Goal: Navigation & Orientation: Find specific page/section

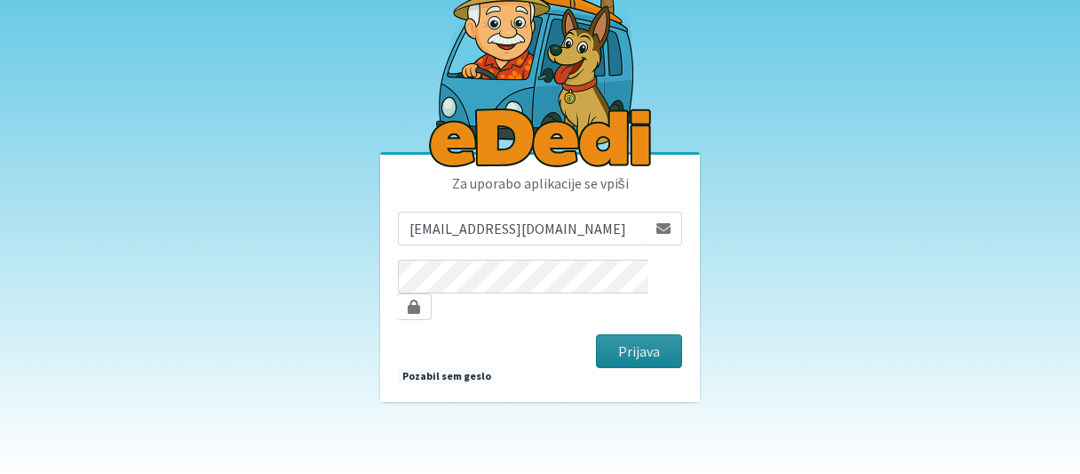
click at [615, 334] on button "Prijava" at bounding box center [639, 351] width 86 height 34
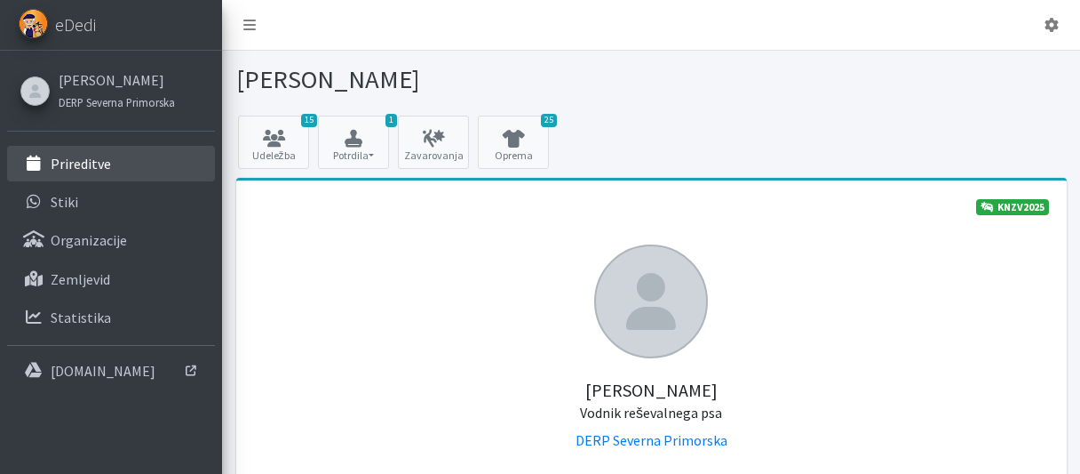
click at [57, 162] on p "Prireditve" at bounding box center [81, 164] width 60 height 18
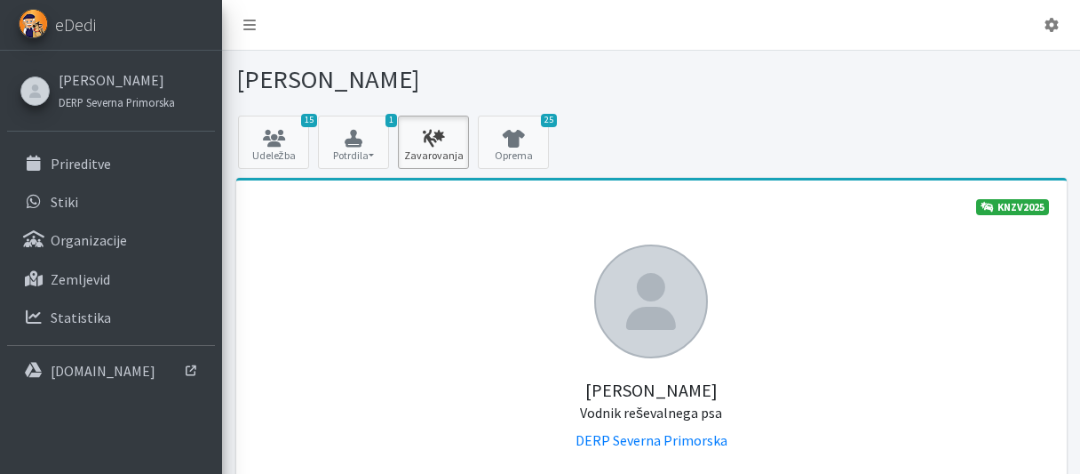
click at [428, 133] on icon at bounding box center [433, 139] width 60 height 18
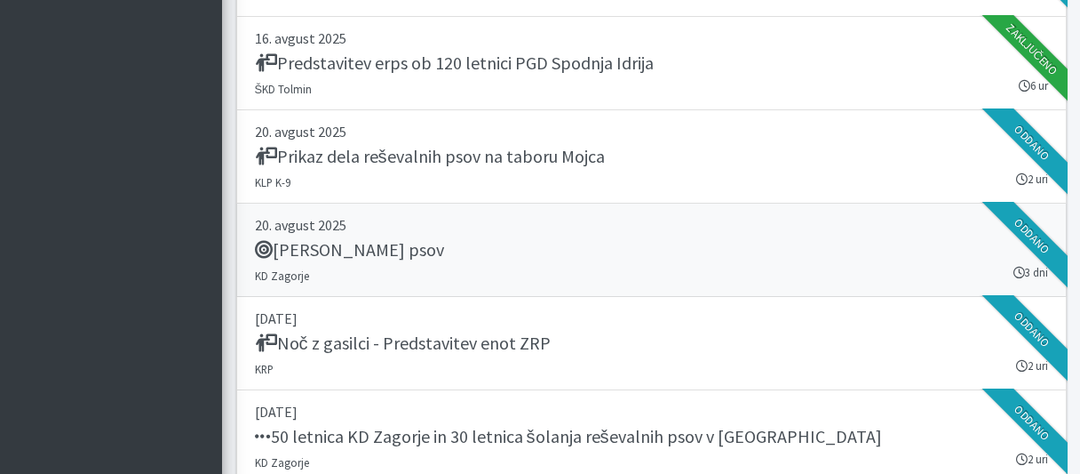
scroll to position [2268, 0]
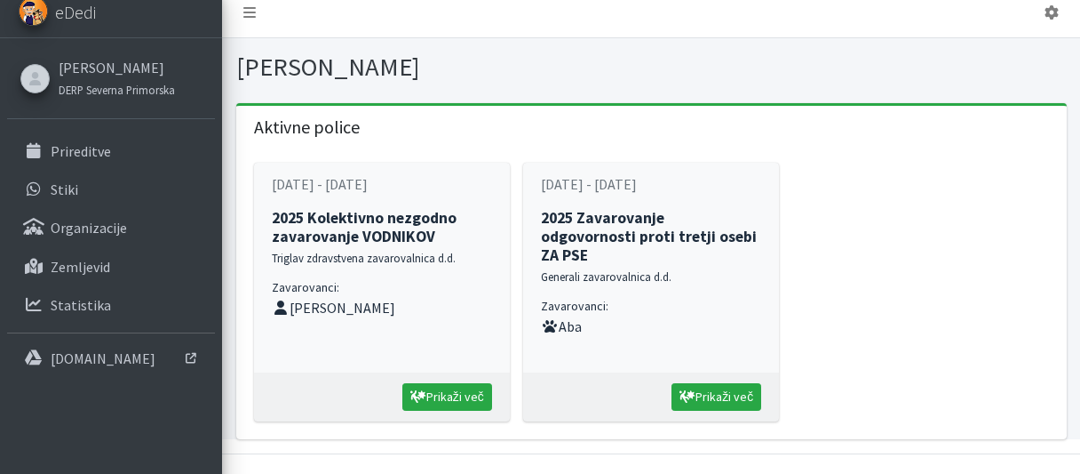
scroll to position [21, 0]
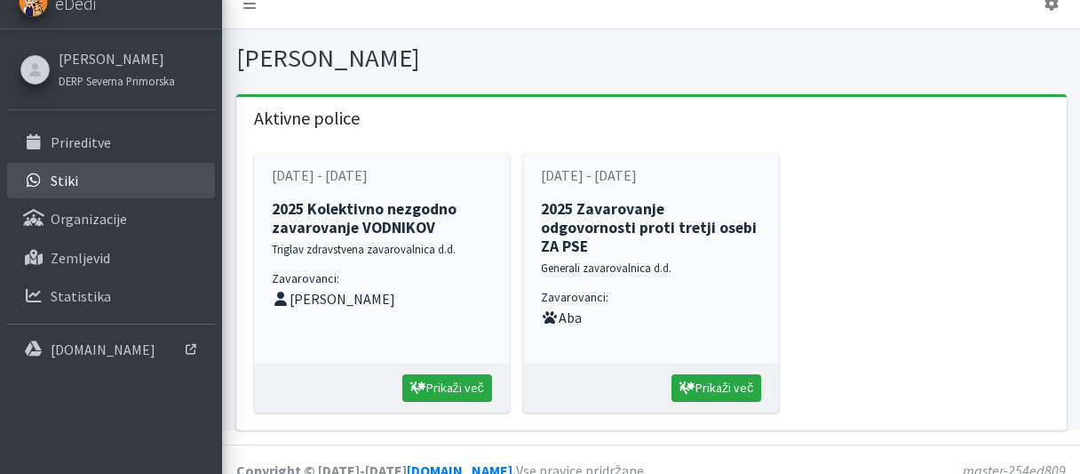
click at [71, 177] on p "Stiki" at bounding box center [65, 180] width 28 height 18
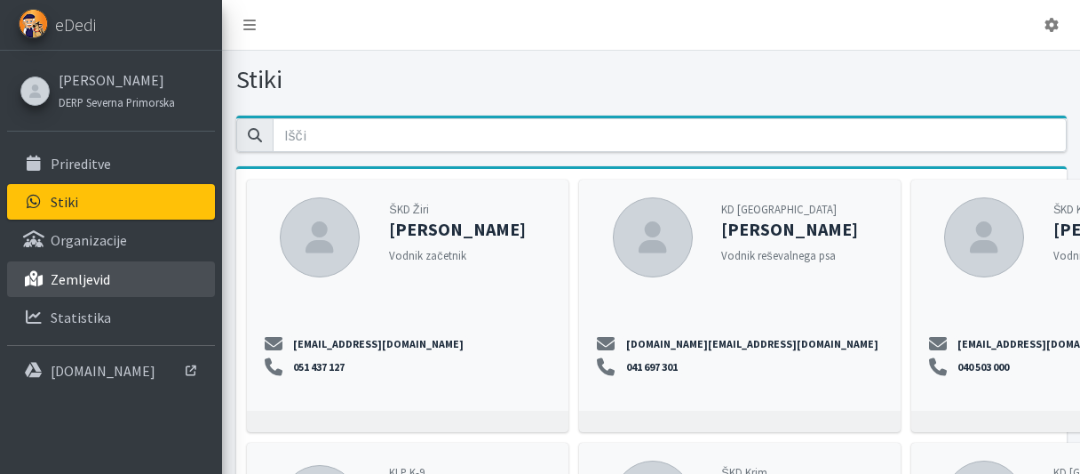
click at [84, 273] on p "Zemljevid" at bounding box center [81, 279] width 60 height 18
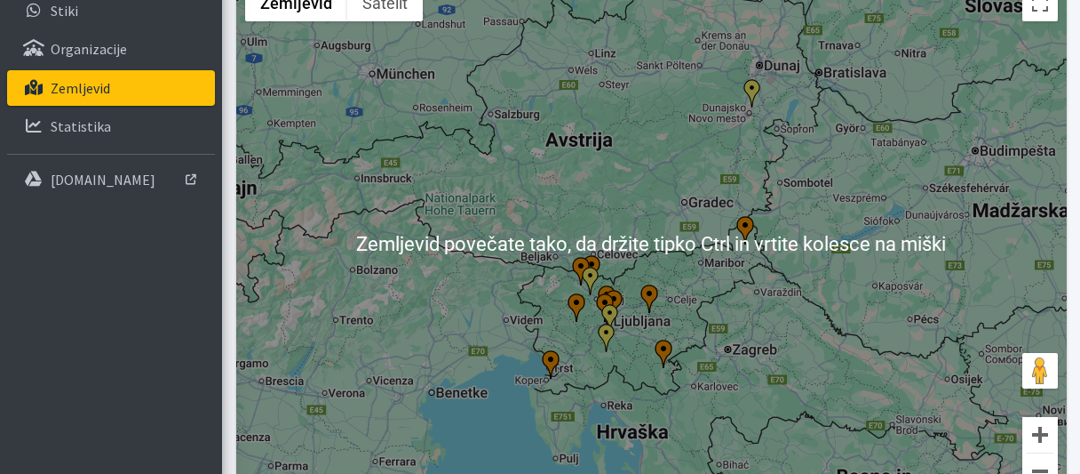
scroll to position [283, 0]
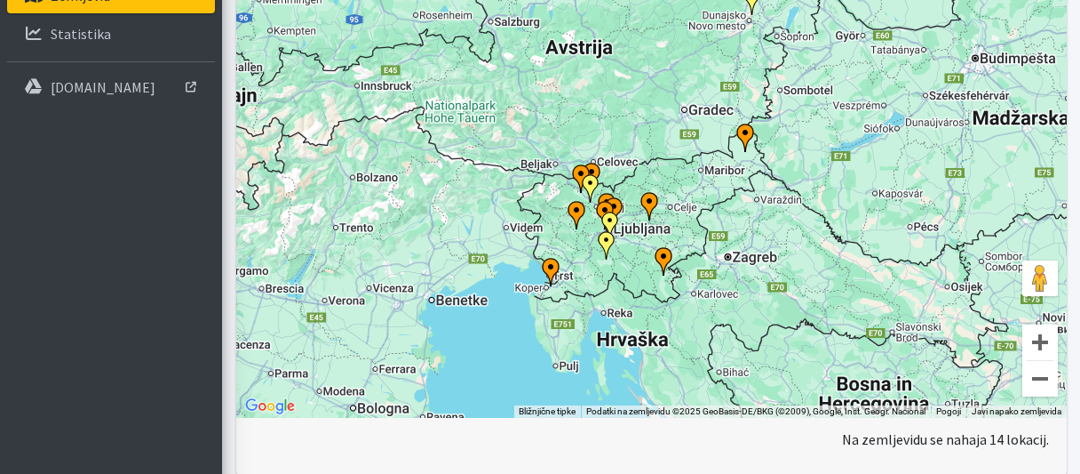
click at [549, 267] on img "Poligon KD Obala" at bounding box center [551, 272] width 28 height 28
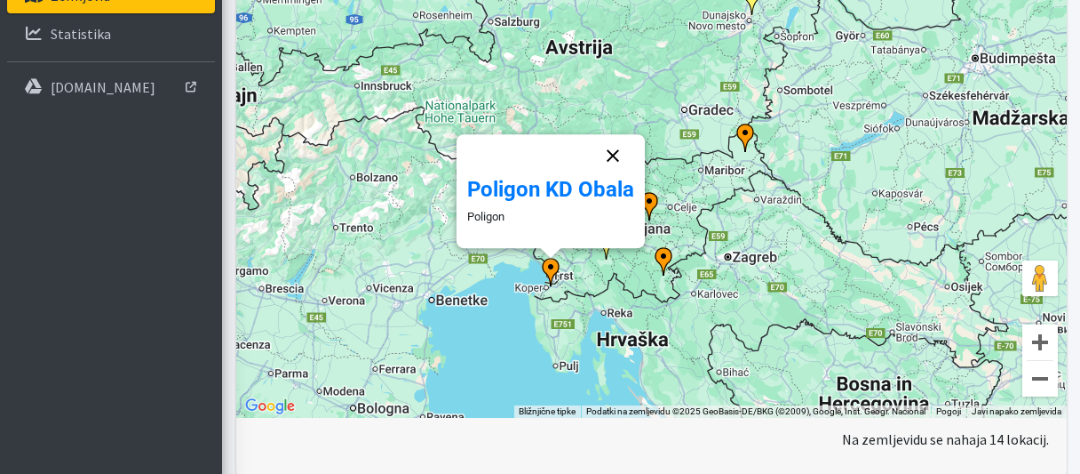
click at [621, 152] on button "Zapri" at bounding box center [613, 155] width 43 height 43
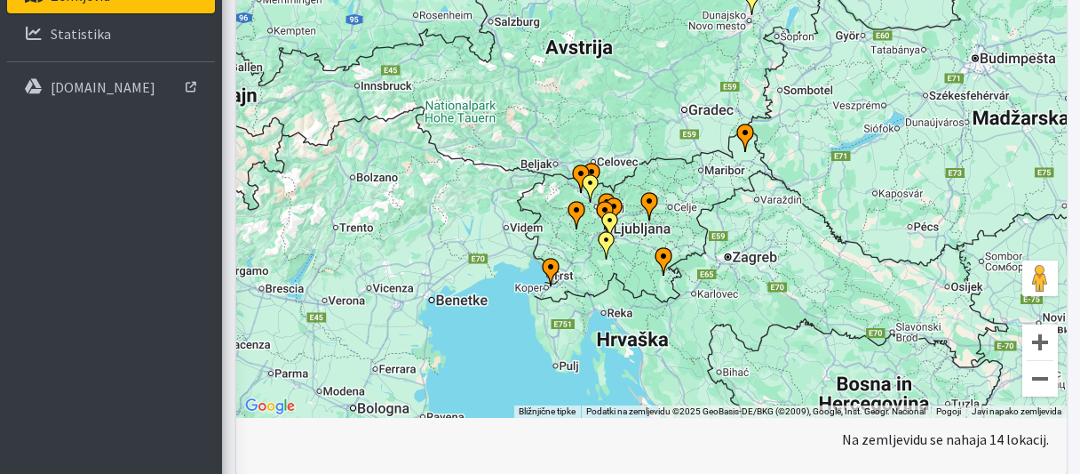
click at [581, 205] on img "ŠKD Žiri" at bounding box center [576, 215] width 28 height 28
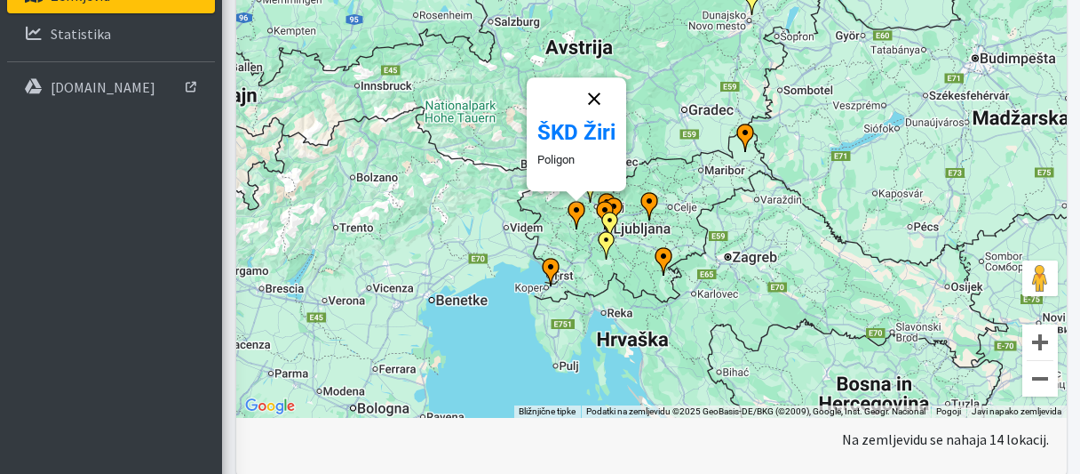
click at [605, 94] on button "Zapri" at bounding box center [594, 98] width 43 height 43
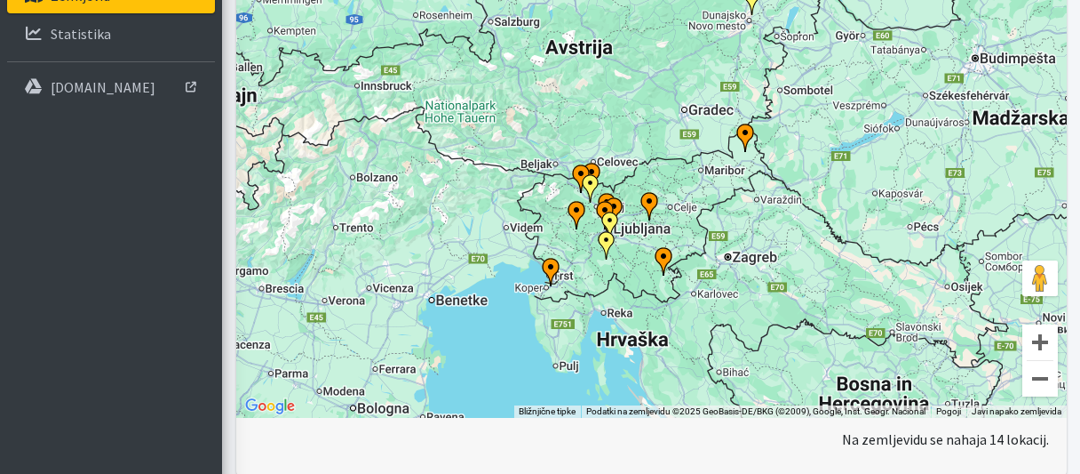
click at [665, 251] on img "ERP Bela krajina" at bounding box center [663, 261] width 28 height 28
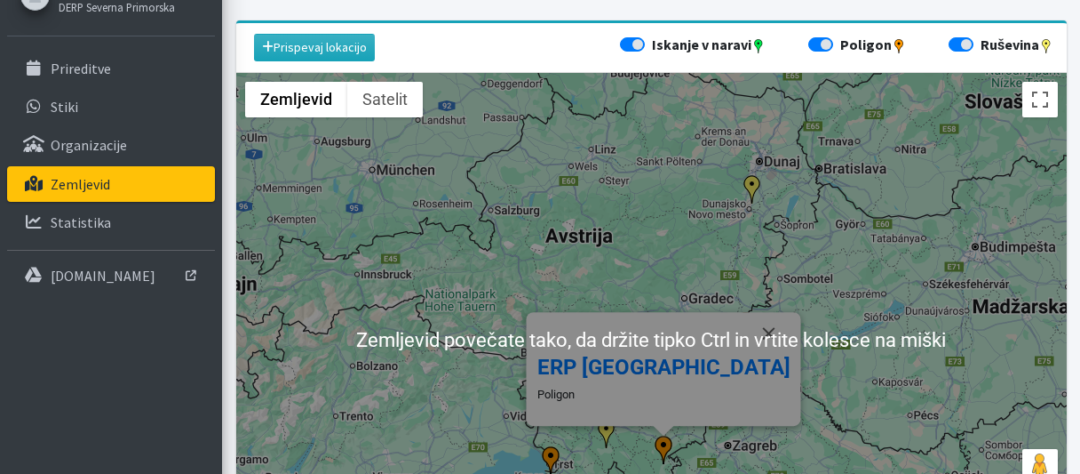
scroll to position [346, 0]
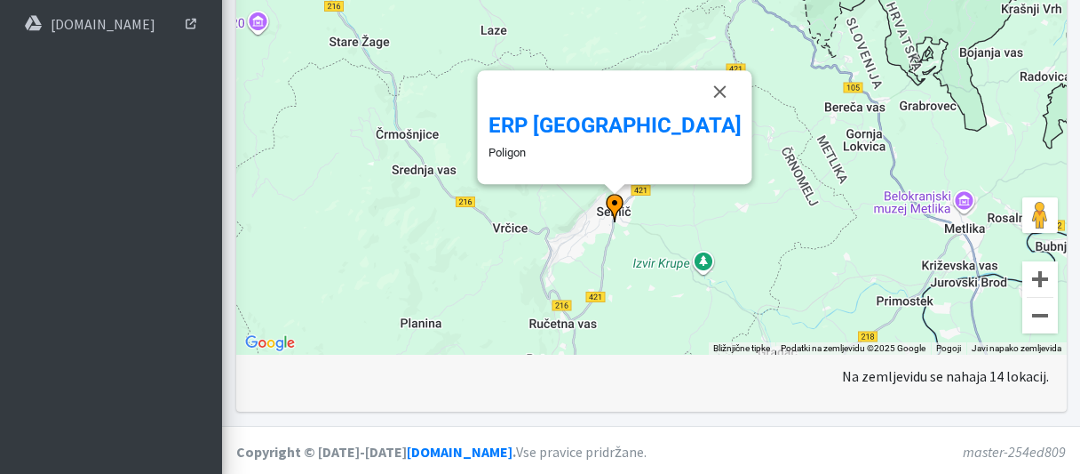
drag, startPoint x: 467, startPoint y: 283, endPoint x: 765, endPoint y: 307, distance: 298.5
click at [765, 307] on div "Za premikanje pritisnite puščične tipke. [GEOGRAPHIC_DATA] Poligon" at bounding box center [651, 87] width 831 height 533
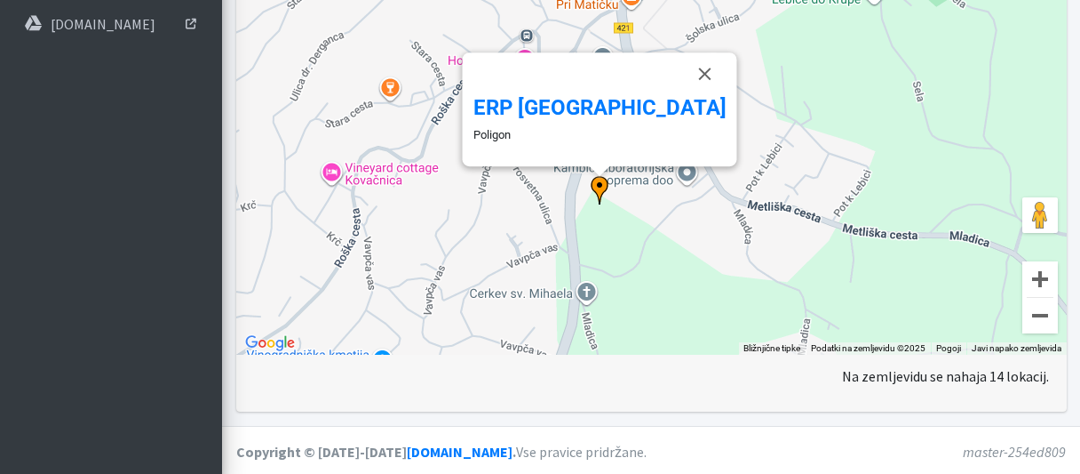
click at [635, 270] on div "Za premikanje pritisnite puščične tipke. [GEOGRAPHIC_DATA] Poligon" at bounding box center [651, 87] width 831 height 533
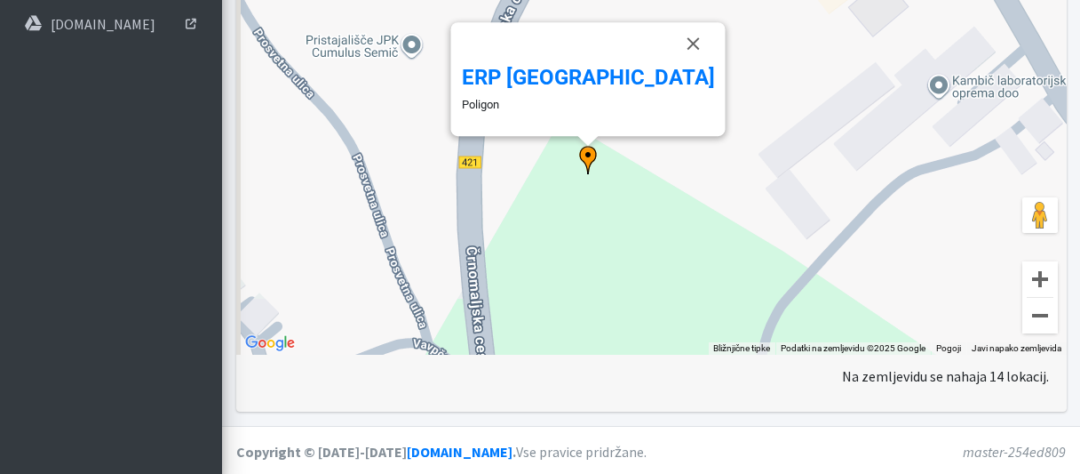
drag, startPoint x: 616, startPoint y: 258, endPoint x: 662, endPoint y: 338, distance: 93.1
click at [662, 338] on div "Za premikanje pritisnite puščične tipke. [GEOGRAPHIC_DATA] Poligon" at bounding box center [651, 87] width 831 height 533
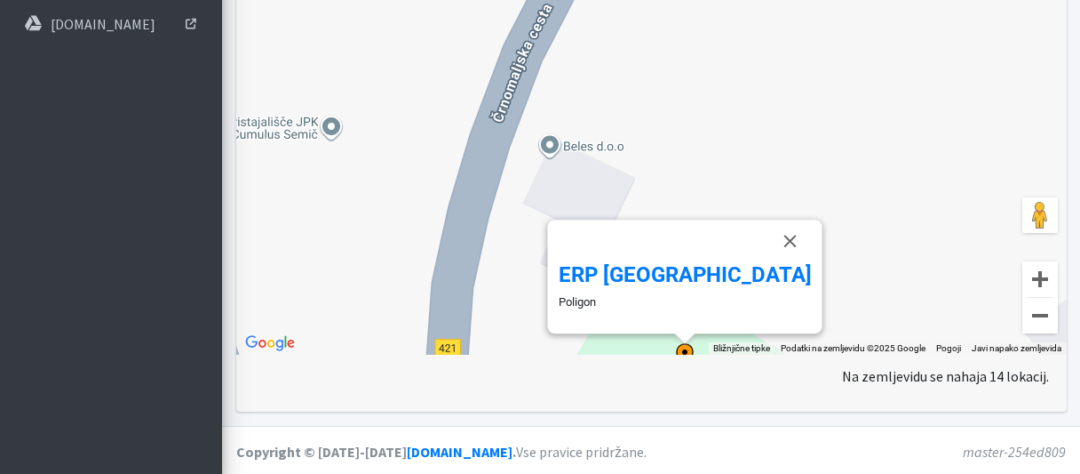
drag, startPoint x: 768, startPoint y: 249, endPoint x: 828, endPoint y: 354, distance: 120.6
click at [828, 354] on div "Za premikanje pritisnite puščične tipke. ERP [GEOGRAPHIC_DATA] Poligon Zemljevi…" at bounding box center [651, 87] width 831 height 533
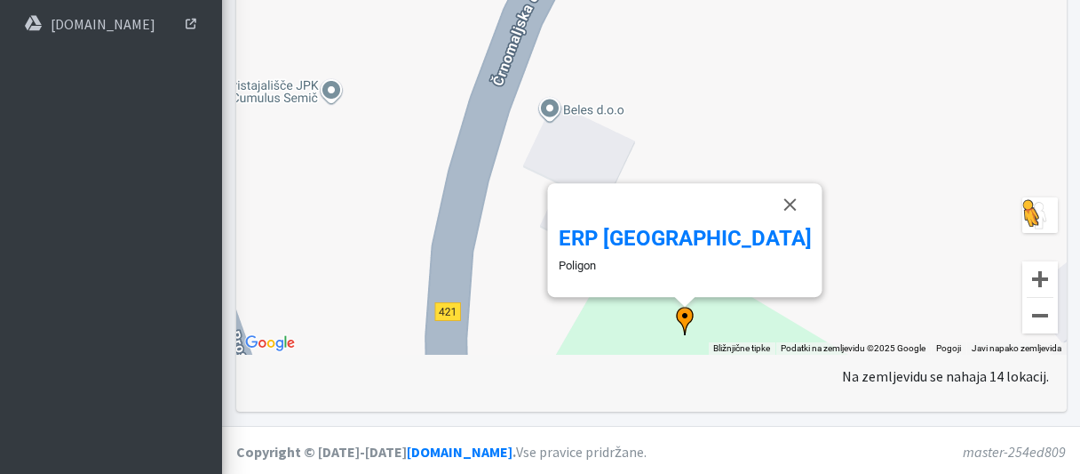
click at [1043, 211] on button "Možica spustite na zemljevid, da odprete Street View" at bounding box center [1041, 215] width 36 height 36
click at [1027, 208] on button "Možica spustite na zemljevid, da odprete Street View" at bounding box center [1041, 215] width 36 height 36
click at [684, 315] on img "ERP Bela krajina" at bounding box center [685, 321] width 28 height 28
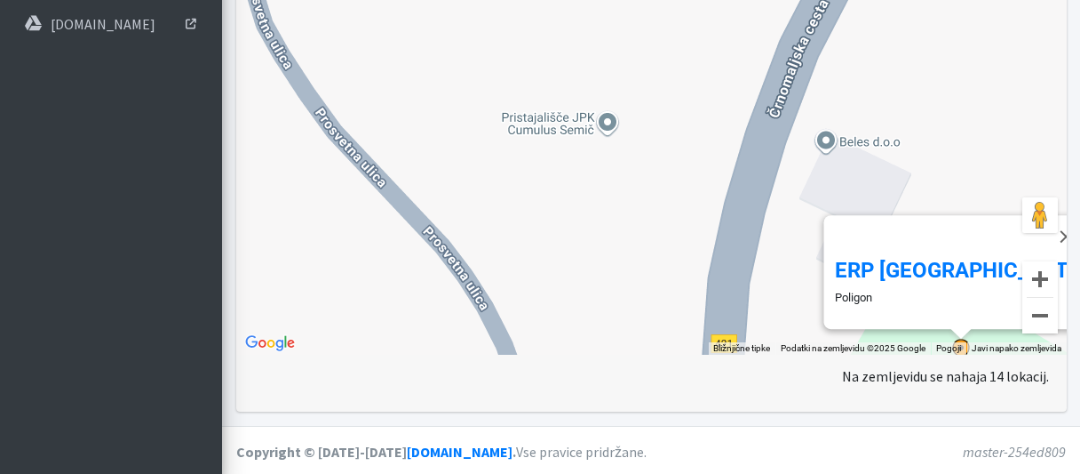
drag, startPoint x: 430, startPoint y: 176, endPoint x: 696, endPoint y: 237, distance: 272.6
click at [696, 237] on div "Za premikanje pritisnite puščične tipke. [GEOGRAPHIC_DATA] Poligon" at bounding box center [651, 87] width 831 height 533
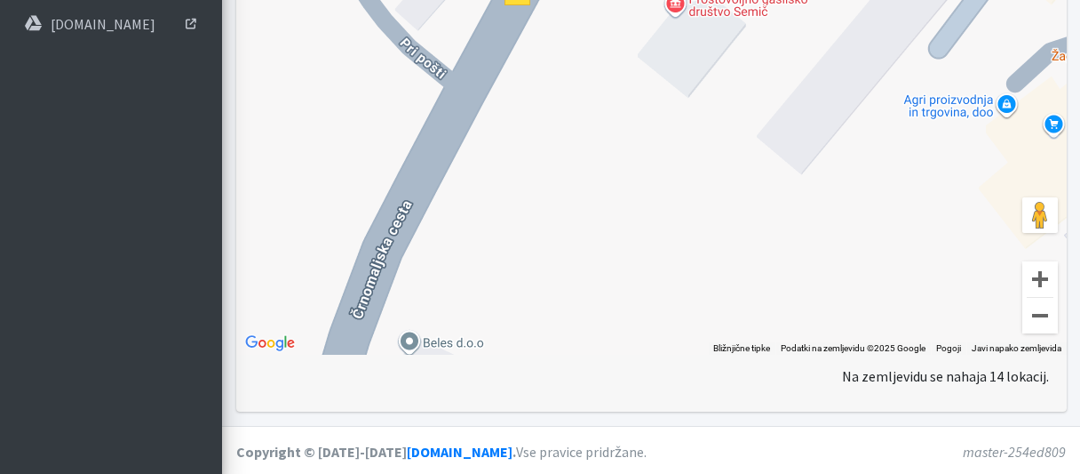
drag, startPoint x: 588, startPoint y: 237, endPoint x: 284, endPoint y: 392, distance: 340.9
click at [284, 354] on div "Za premikanje pritisnite puščične tipke. ERP [GEOGRAPHIC_DATA] Poligon Zemljevi…" at bounding box center [651, 87] width 831 height 533
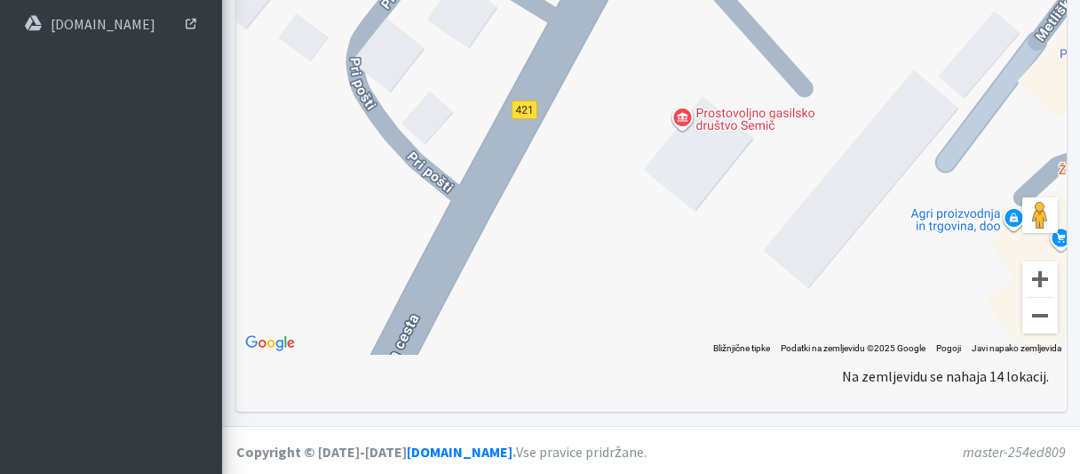
drag, startPoint x: 550, startPoint y: 371, endPoint x: 549, endPoint y: 393, distance: 21.3
click at [549, 354] on div "Za premikanje pritisnite puščične tipke. ERP [GEOGRAPHIC_DATA] Poligon Zemljevi…" at bounding box center [651, 87] width 831 height 533
